Goal: Task Accomplishment & Management: Check status

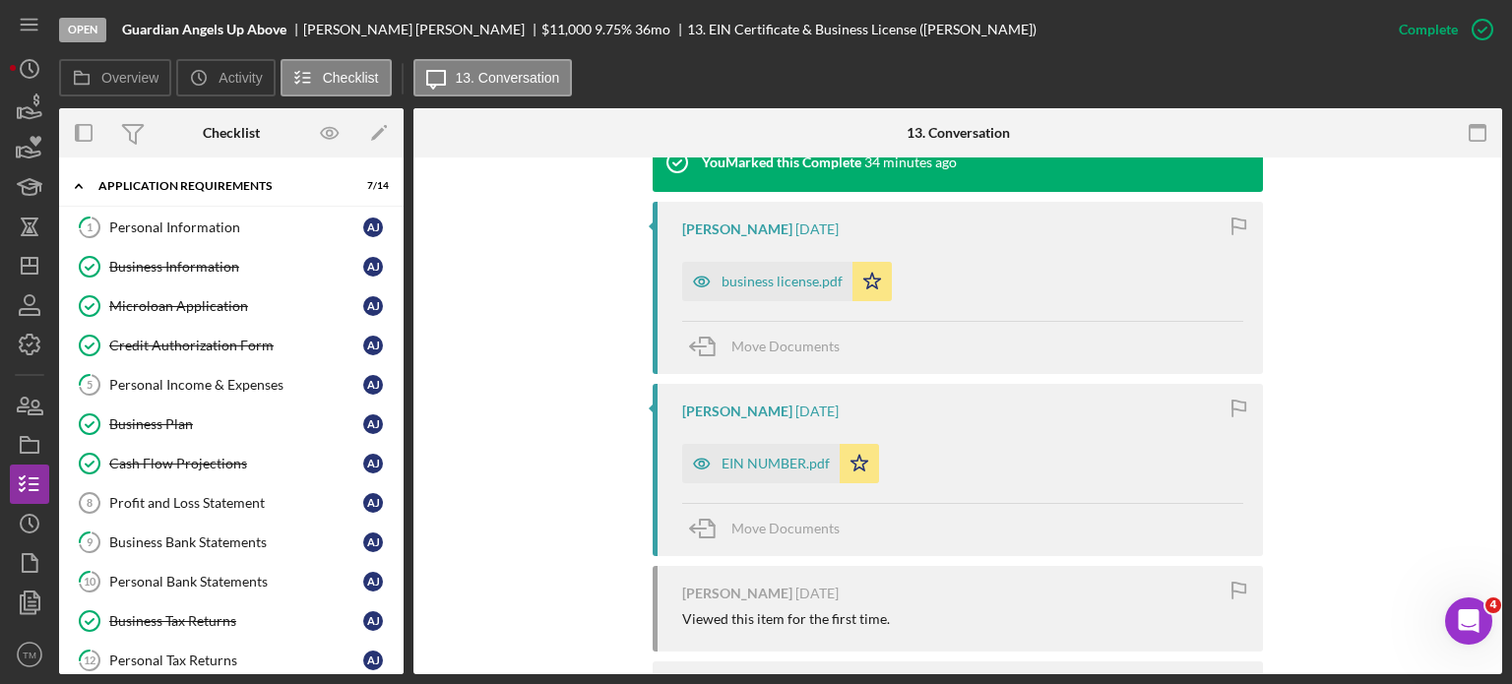
scroll to position [689, 0]
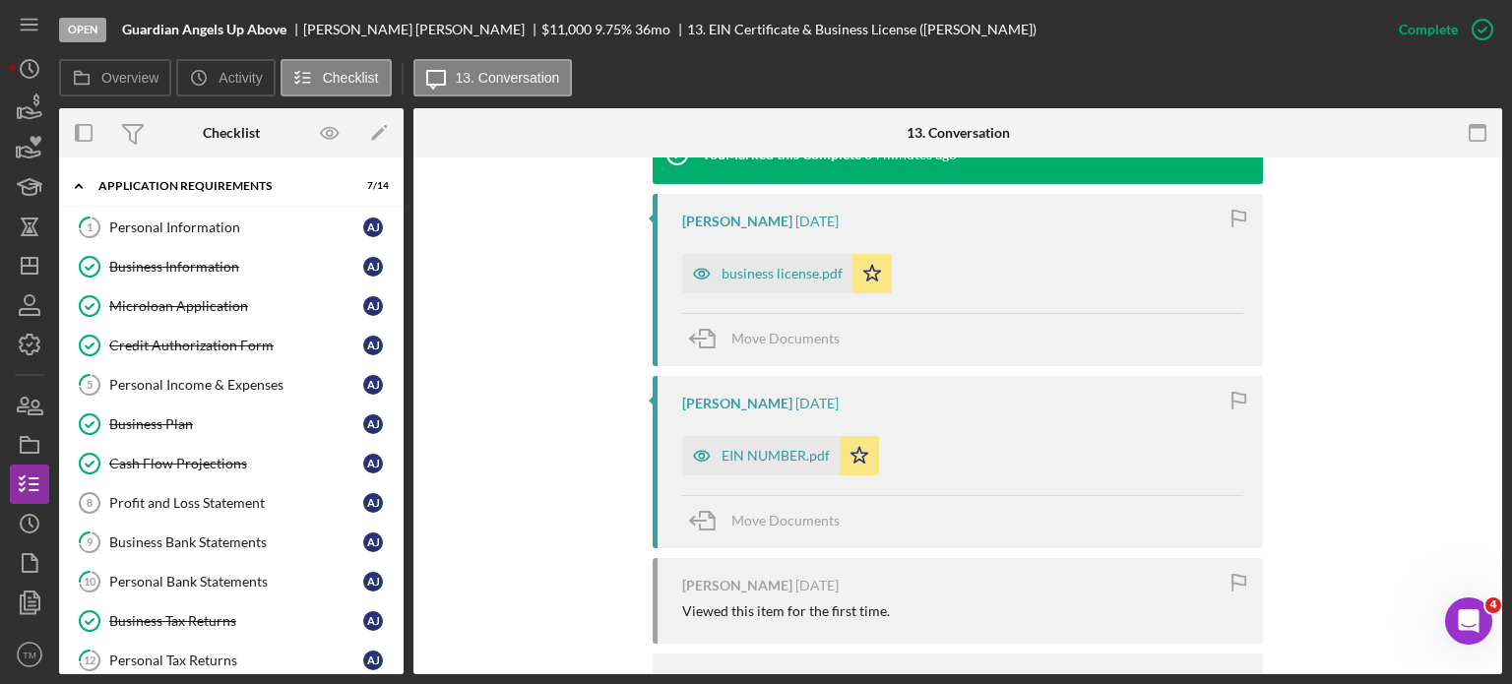
click at [583, 276] on div "You Marked this Complete 34 minutes ago [PERSON_NAME] [DATE] business license.p…" at bounding box center [958, 501] width 1030 height 752
click at [532, 348] on div "You Marked this Complete 34 minutes ago [PERSON_NAME] [DATE] business license.p…" at bounding box center [958, 501] width 1030 height 752
click at [479, 389] on div "You Marked this Complete 35 minutes ago [PERSON_NAME] [DATE] business license.p…" at bounding box center [958, 501] width 1030 height 752
click at [571, 530] on div "You Marked this Complete 35 minutes ago [PERSON_NAME] [DATE] business license.p…" at bounding box center [958, 501] width 1030 height 752
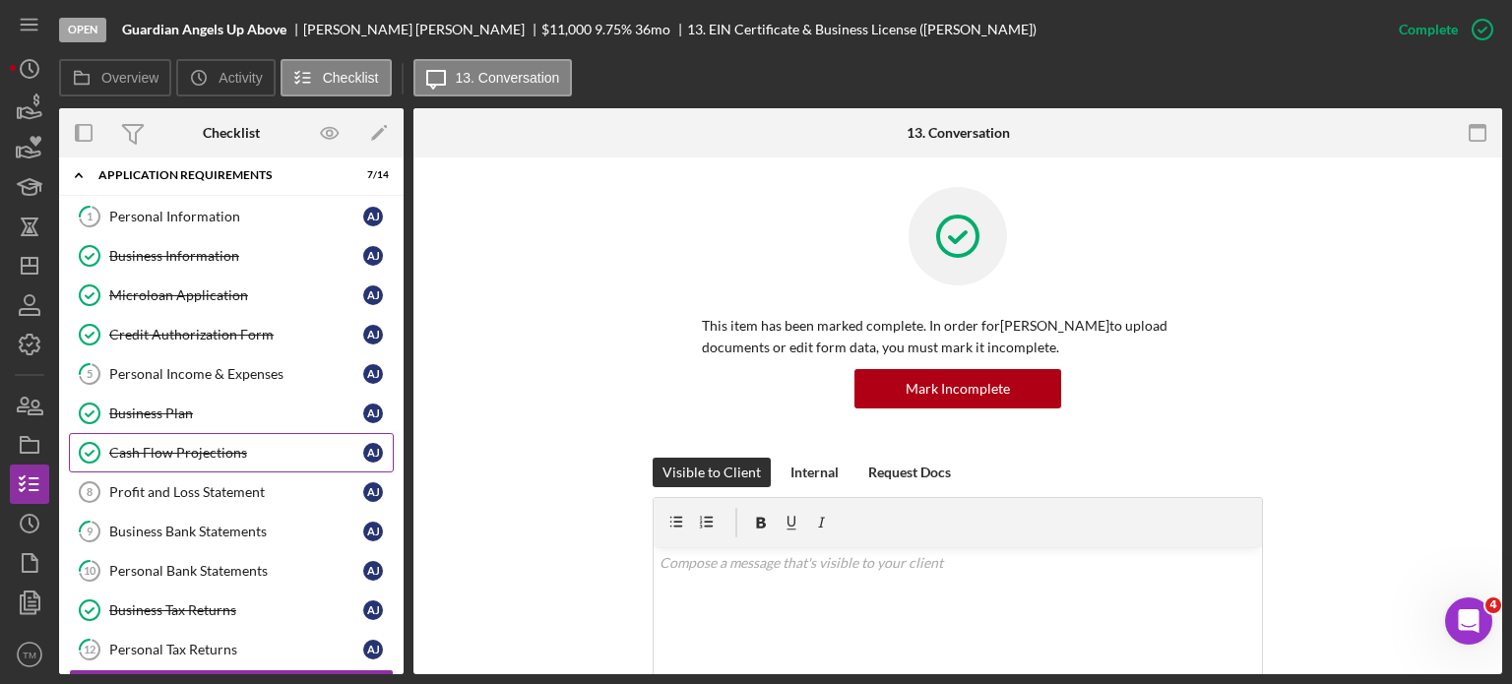
scroll to position [0, 0]
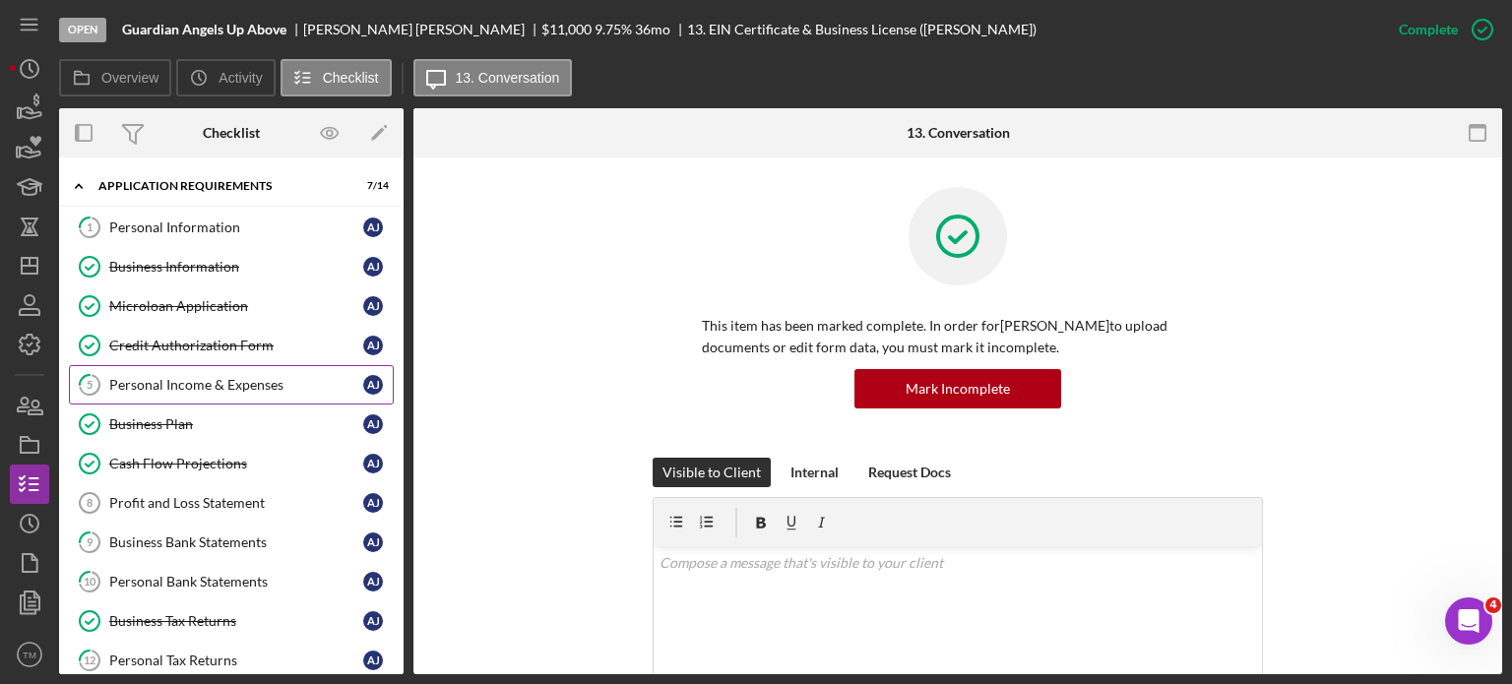
click at [195, 372] on link "5 Personal Income & Expenses A J" at bounding box center [231, 384] width 325 height 39
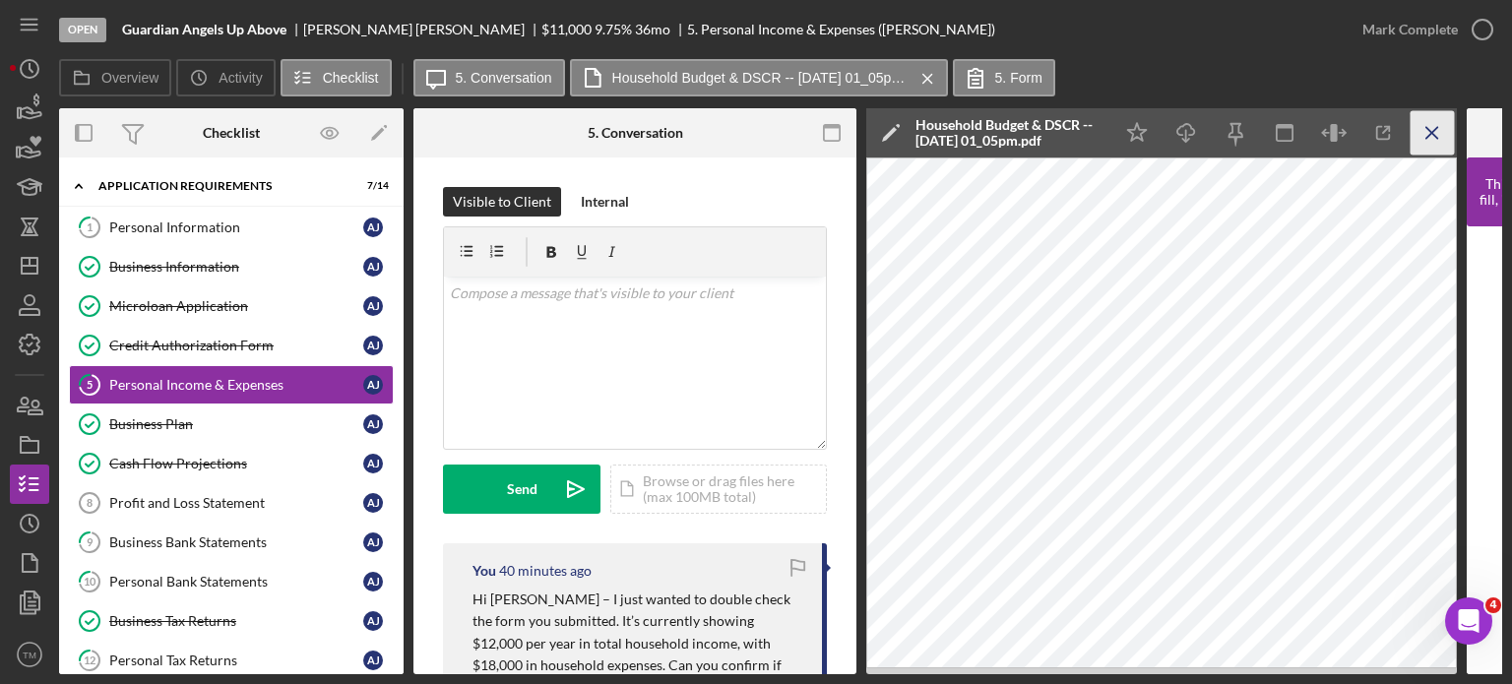
click at [1432, 133] on line "button" at bounding box center [1431, 132] width 11 height 11
